Goal: Find specific page/section: Find specific page/section

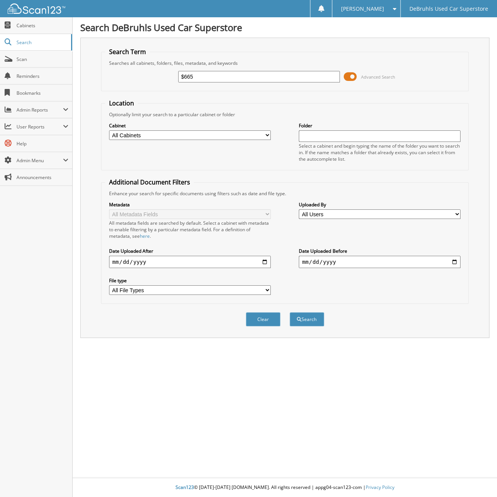
type input "$665"
click at [289, 312] on button "Search" at bounding box center [306, 319] width 35 height 14
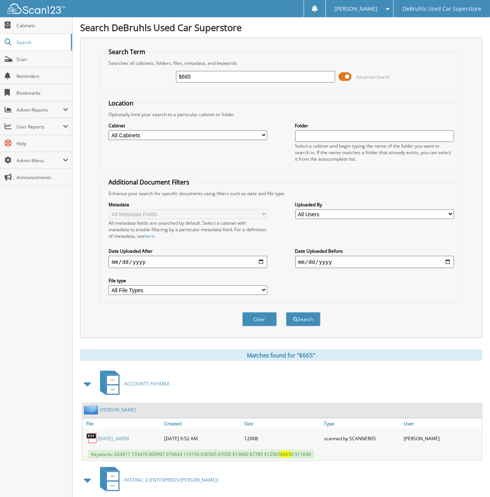
click at [198, 74] on input "$665" at bounding box center [255, 77] width 159 height 12
type input "$"
click at [205, 73] on input "FIRE" at bounding box center [255, 77] width 159 height 12
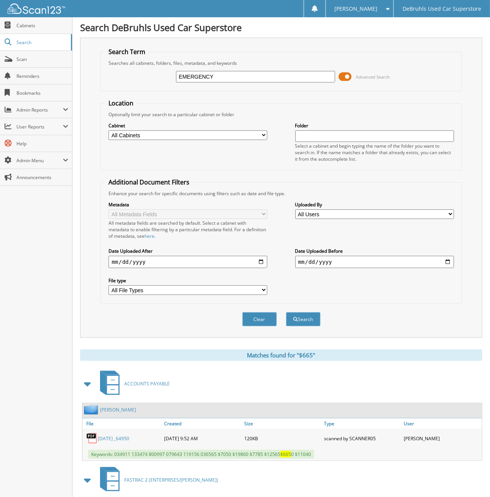
type input "EMERGENCY"
click at [286, 312] on button "Search" at bounding box center [303, 319] width 35 height 14
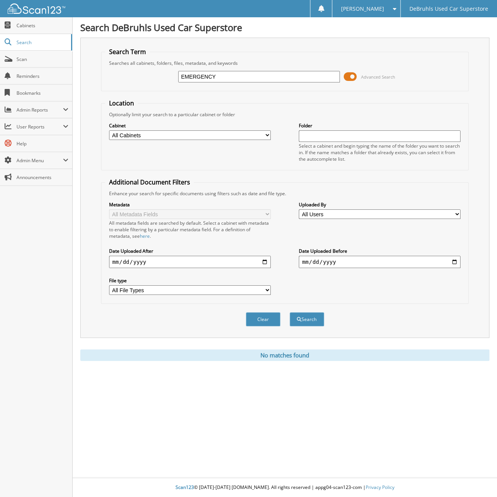
drag, startPoint x: 247, startPoint y: 71, endPoint x: 150, endPoint y: 75, distance: 97.5
click at [150, 75] on div "EMERGENCY Advanced Search" at bounding box center [284, 76] width 359 height 21
click at [23, 26] on span "Cabinets" at bounding box center [43, 25] width 52 height 7
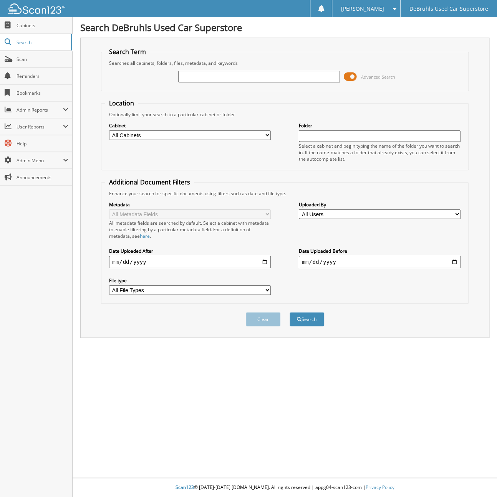
click at [262, 256] on input "date" at bounding box center [190, 262] width 162 height 12
type input "2025-09-08"
click at [455, 256] on input "date" at bounding box center [380, 262] width 162 height 12
type input "2025-09-10"
click at [304, 313] on button "Search" at bounding box center [306, 319] width 35 height 14
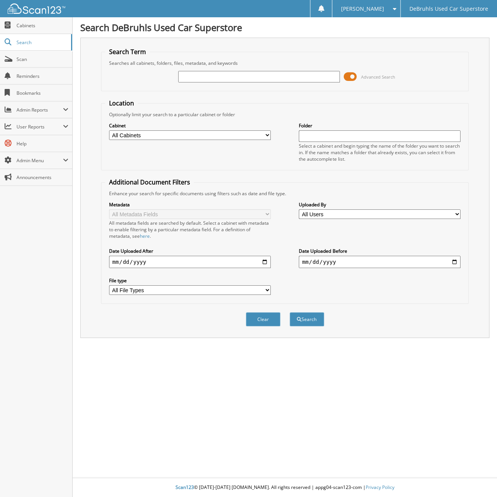
click at [255, 75] on input "text" at bounding box center [259, 77] width 162 height 12
type input "6"
click at [32, 29] on link "Cabinets" at bounding box center [36, 25] width 72 height 17
